Goal: Ask a question

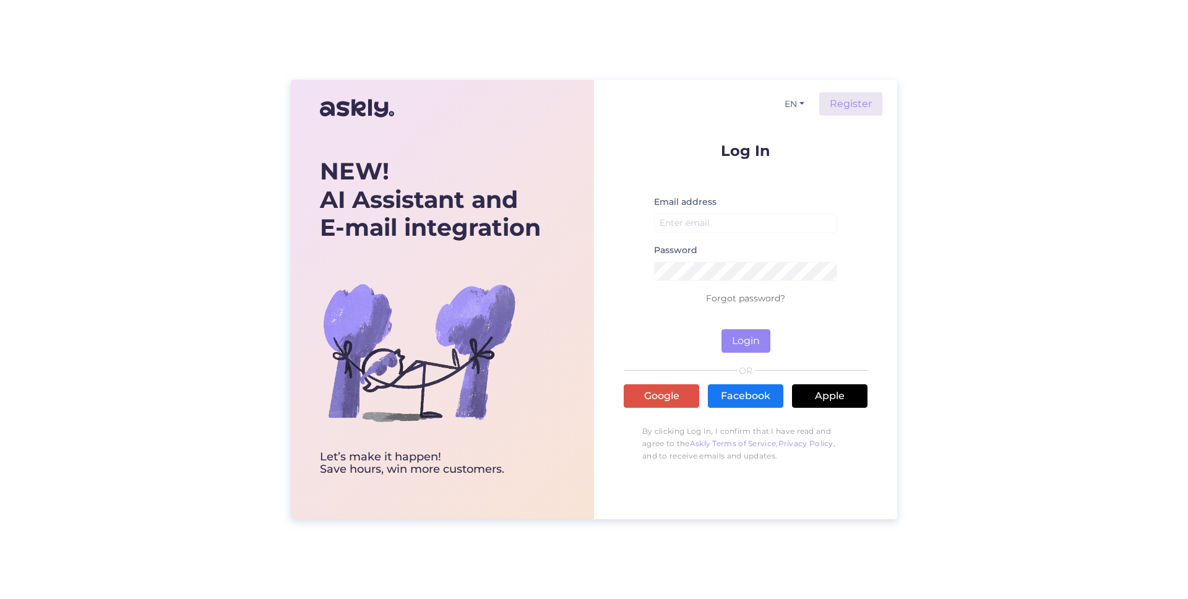
click at [676, 379] on div "Log In Email address Password Forgot password? Login OR Google Facebook Apple B…" at bounding box center [746, 306] width 244 height 326
click at [672, 388] on link "Google" at bounding box center [662, 396] width 76 height 24
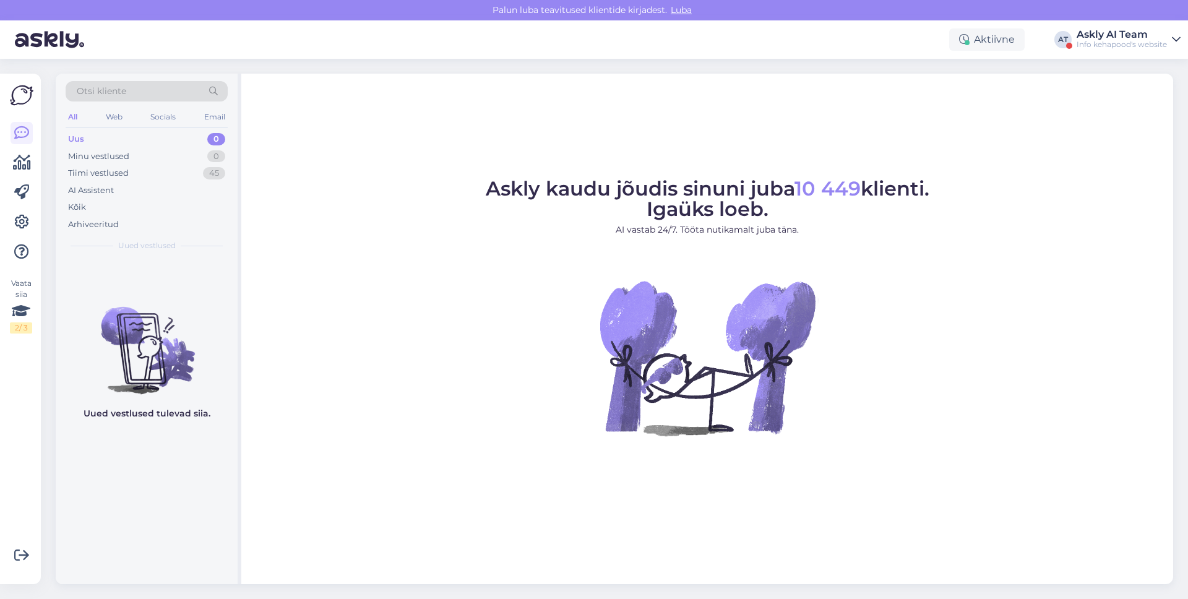
click at [1112, 33] on div "Askly AI Team" at bounding box center [1122, 35] width 90 height 10
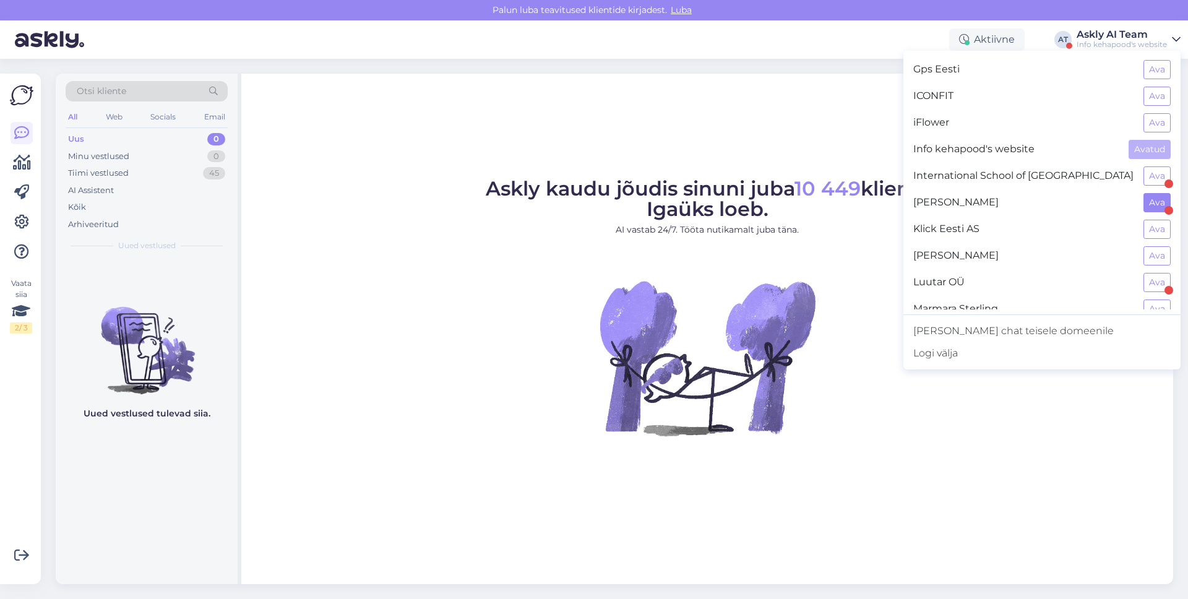
scroll to position [448, 0]
click at [1165, 97] on button "Ava" at bounding box center [1157, 99] width 27 height 19
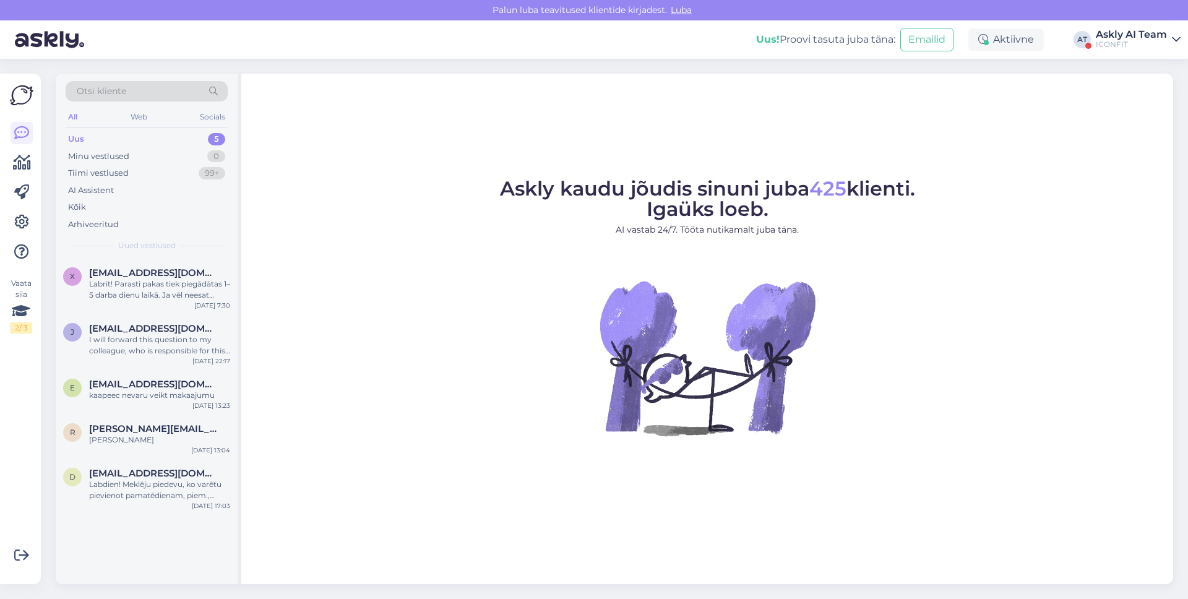
click at [999, 206] on figure "Askly kaudu jõudis sinuni juba 425 klienti. Igaüks loeb. AI vastab 24/7. Tööta …" at bounding box center [708, 324] width 910 height 290
click at [15, 218] on icon at bounding box center [21, 222] width 15 height 15
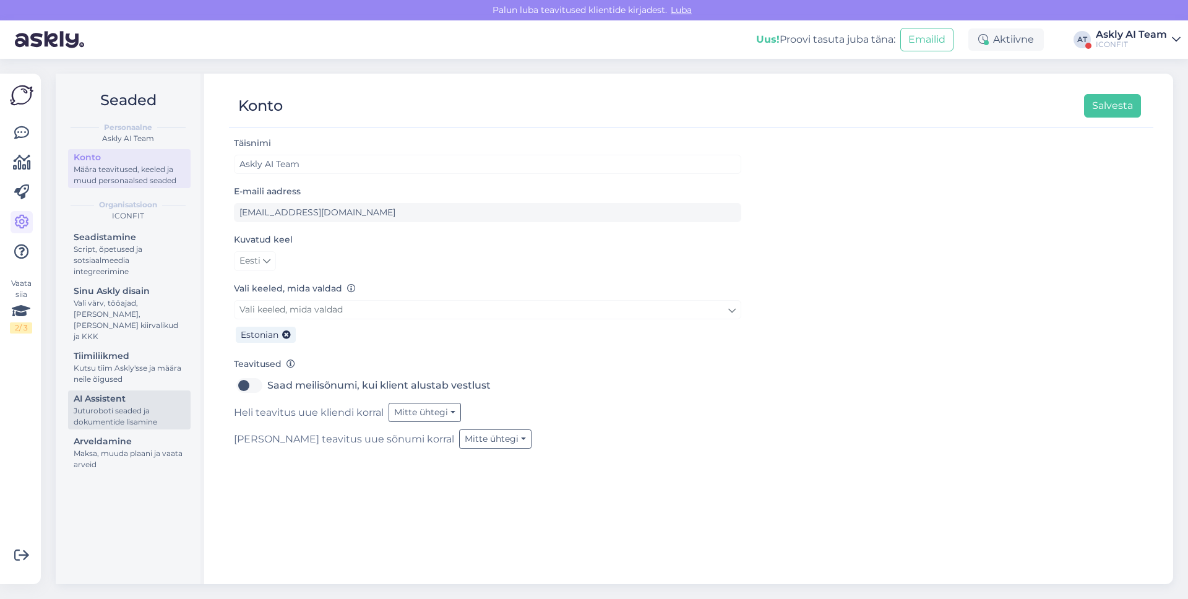
click at [121, 405] on div "Juturoboti seaded ja dokumentide lisamine" at bounding box center [129, 416] width 111 height 22
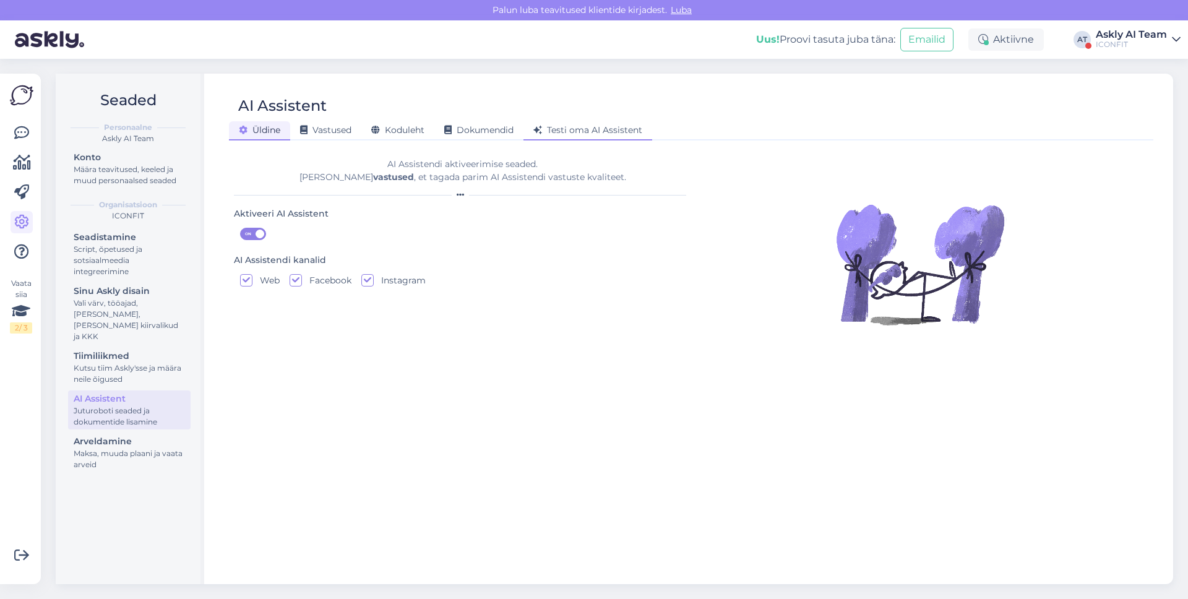
click at [586, 132] on span "Testi oma AI Assistent" at bounding box center [588, 129] width 109 height 11
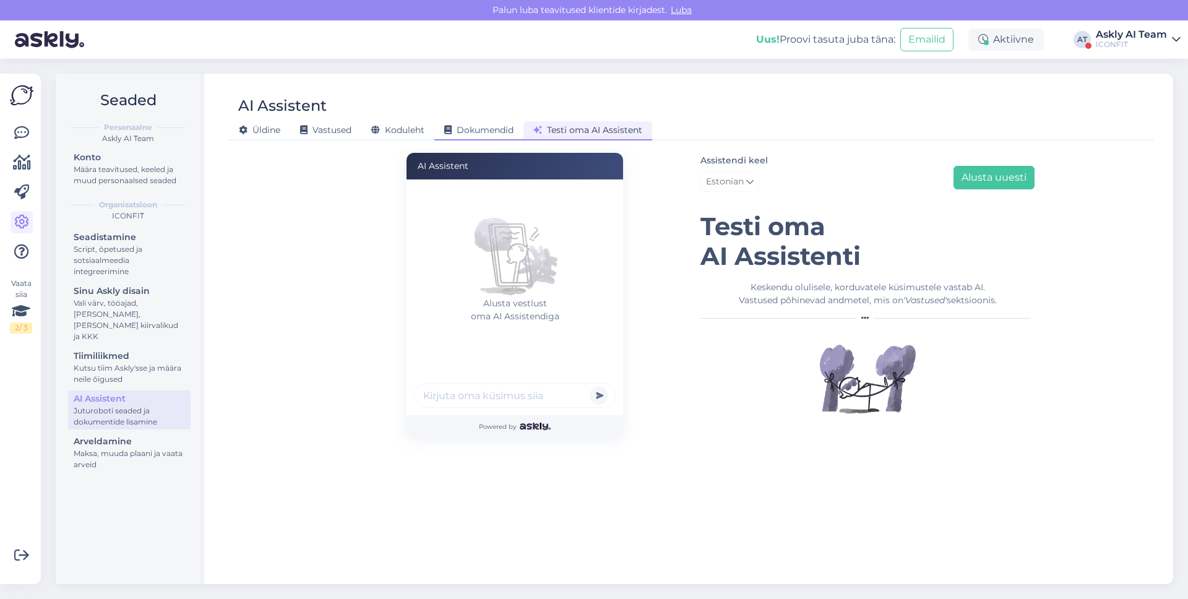
click at [459, 131] on span "Dokumendid" at bounding box center [478, 129] width 69 height 11
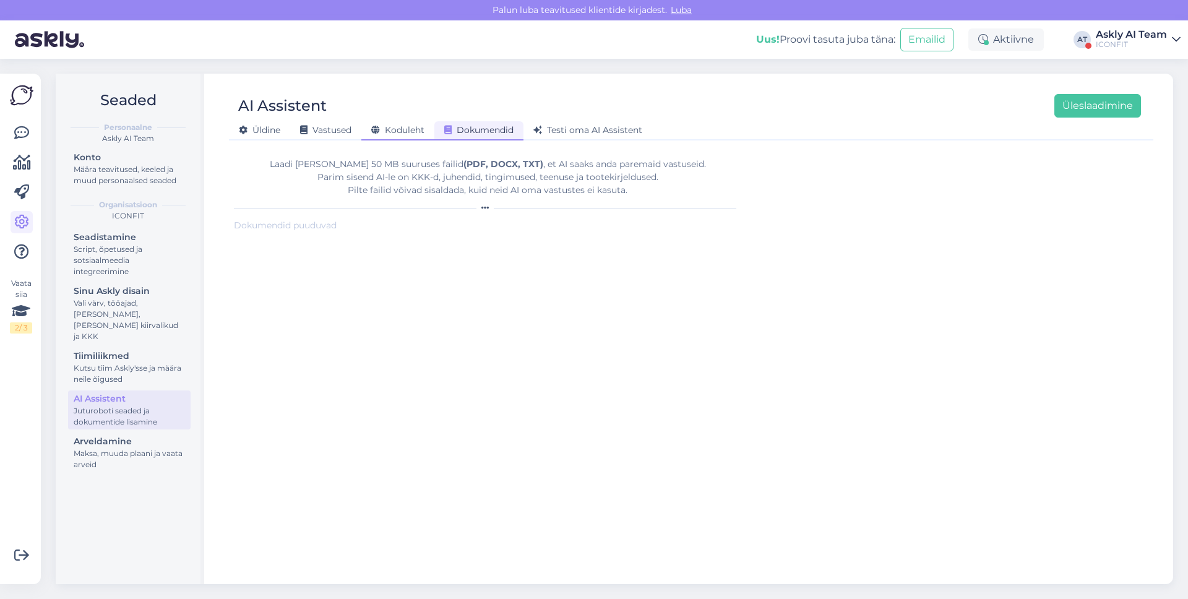
click at [386, 131] on span "Koduleht" at bounding box center [397, 129] width 53 height 11
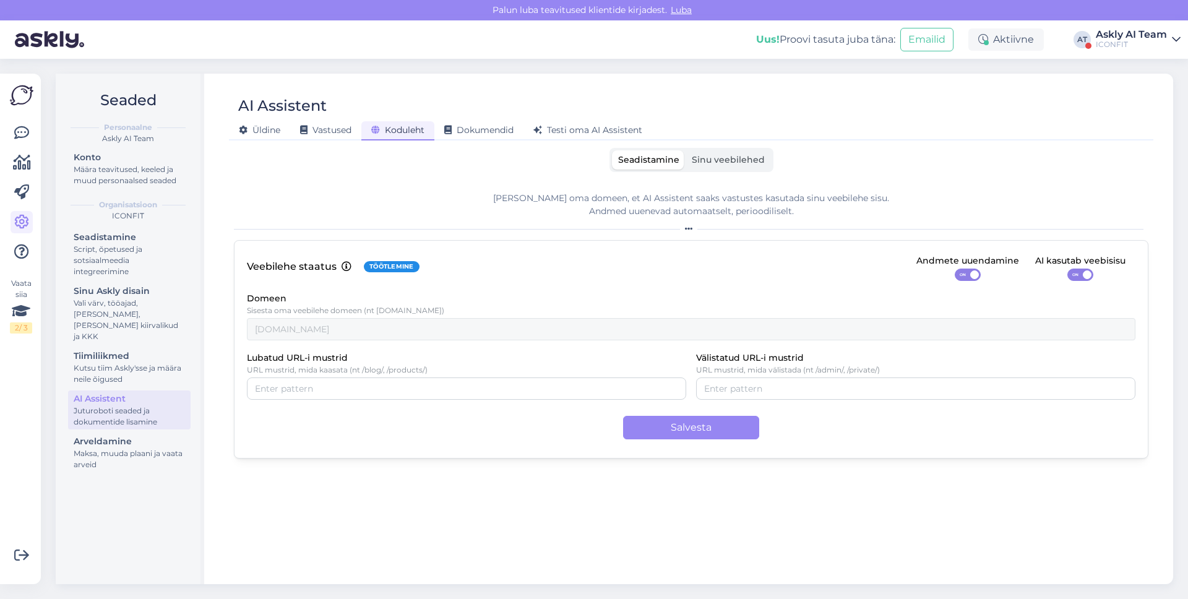
click at [734, 145] on div "AI Assistent [PERSON_NAME] Vastused Koduleht Dokumendid [PERSON_NAME] oma AI As…" at bounding box center [691, 329] width 964 height 511
click at [727, 172] on div "Seadistamine Sinu veebilehed [PERSON_NAME] oma domeen, et AI Assistent saaks va…" at bounding box center [691, 360] width 915 height 425
click at [732, 163] on span "Sinu veebilehed" at bounding box center [728, 159] width 73 height 11
click at [686, 150] on input "Sinu veebilehed" at bounding box center [686, 150] width 0 height 0
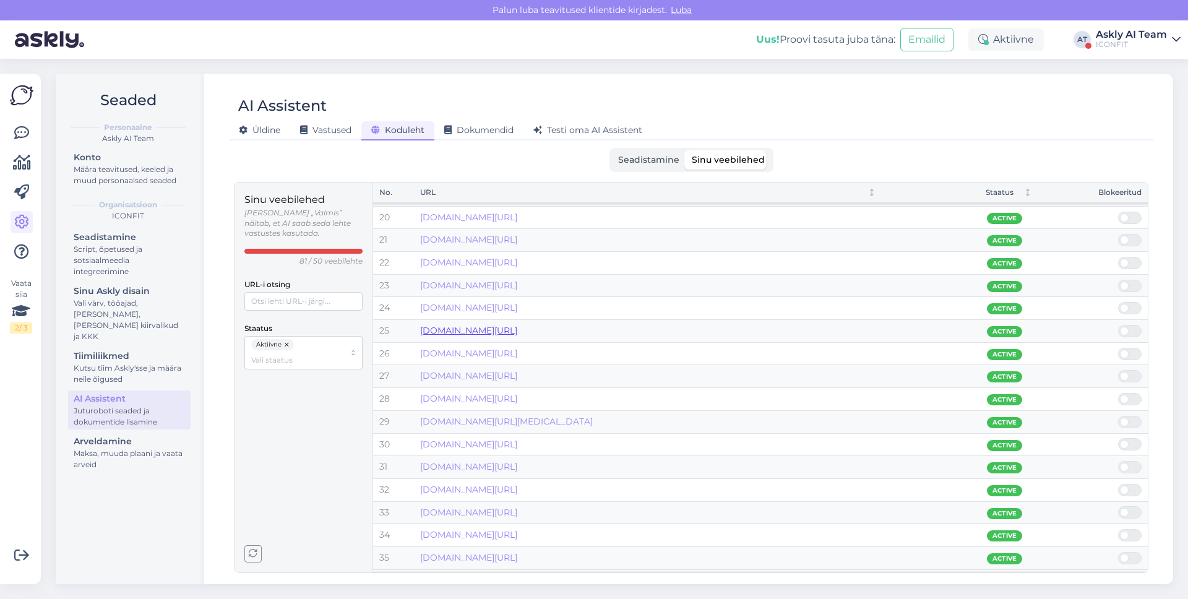
scroll to position [345, 0]
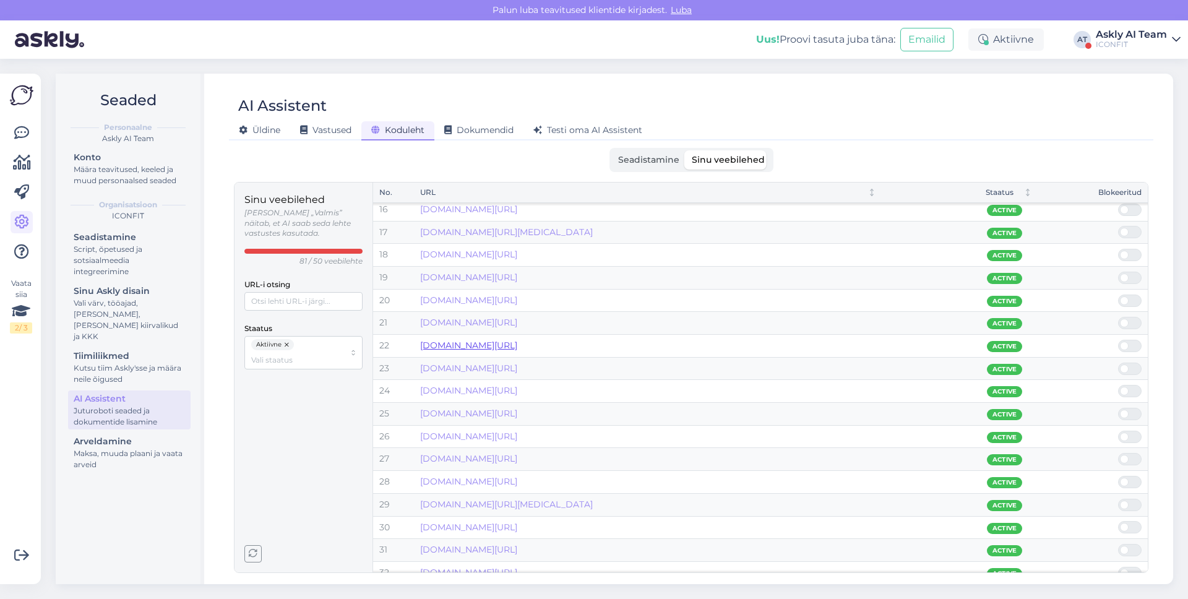
click at [508, 347] on link "[DOMAIN_NAME][URL]" at bounding box center [468, 345] width 97 height 11
click at [572, 132] on span "Testi oma AI Assistent" at bounding box center [588, 129] width 109 height 11
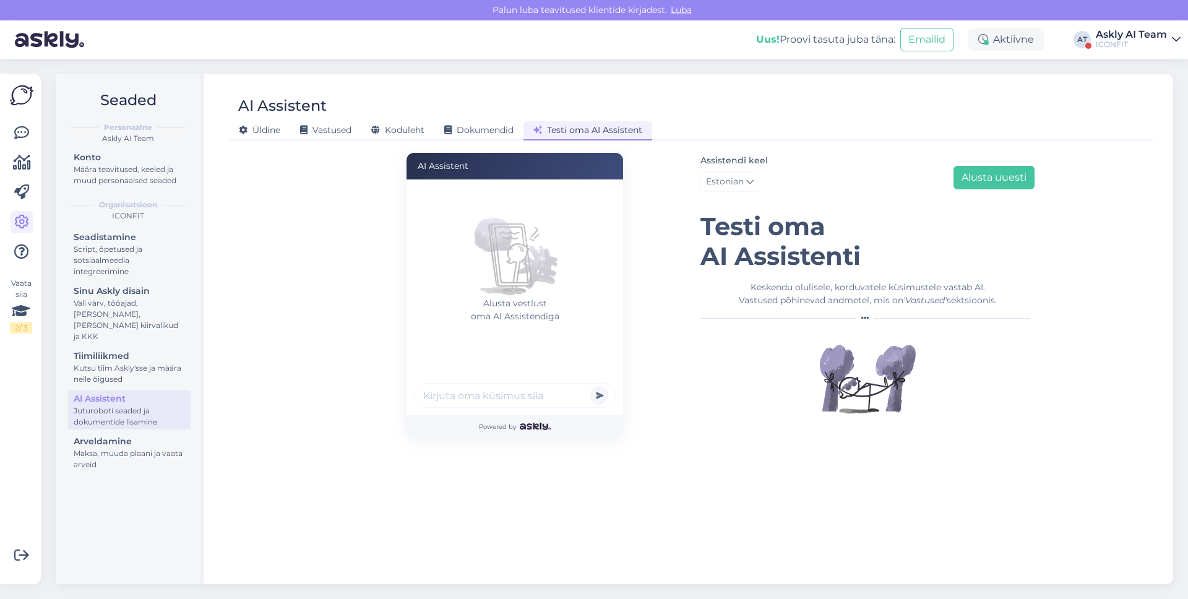
click at [495, 396] on input "text" at bounding box center [515, 395] width 202 height 25
paste input "CLA Pulber"
type input "CLA Pulber palju maksab ?"
click at [590, 386] on button "submit" at bounding box center [599, 395] width 19 height 19
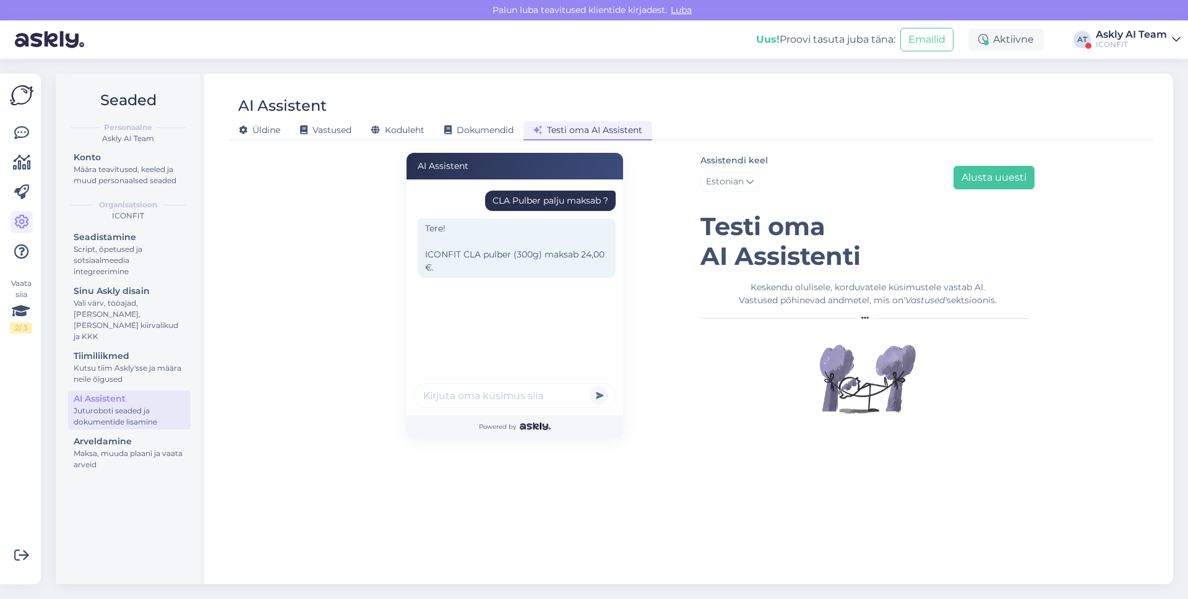
click at [402, 245] on div "AI Assistent [PERSON_NAME] palju maksab ? Tere! ICONFIT CLA pulber (300g) maksa…" at bounding box center [515, 295] width 353 height 285
click at [464, 394] on input "text" at bounding box center [515, 395] width 202 height 25
click at [439, 396] on input "palju transport on ?" at bounding box center [515, 395] width 202 height 25
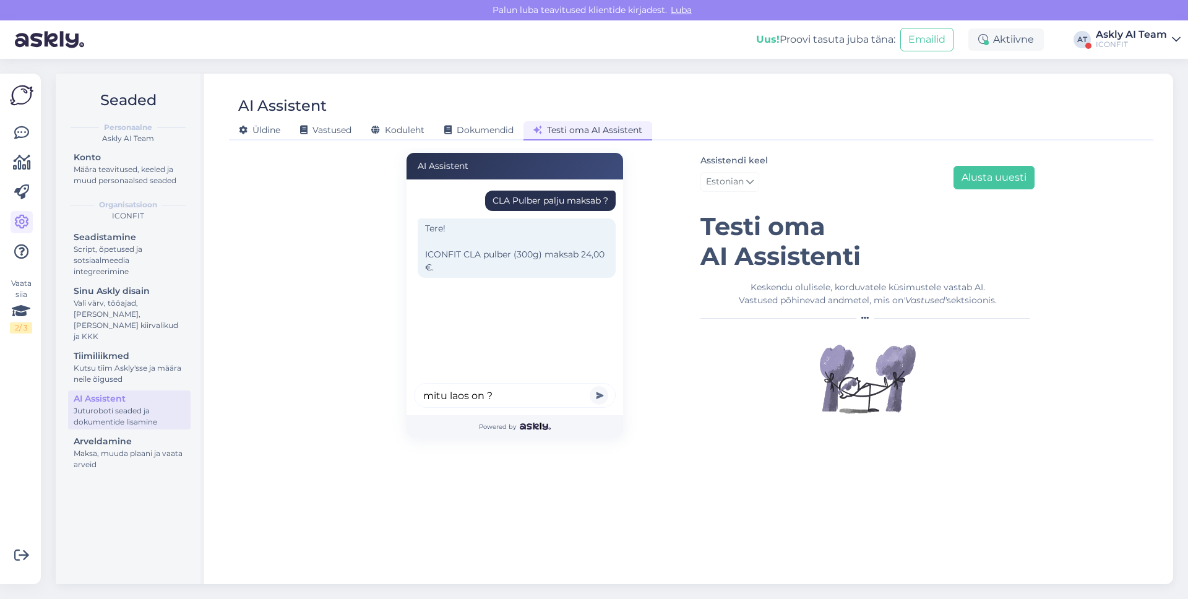
type input "mitu laos on ?"
click at [590, 386] on button "submit" at bounding box center [599, 395] width 19 height 19
